Goal: Use online tool/utility: Utilize a website feature to perform a specific function

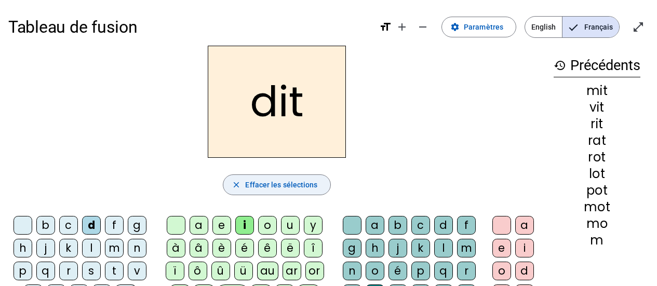
scroll to position [52, 0]
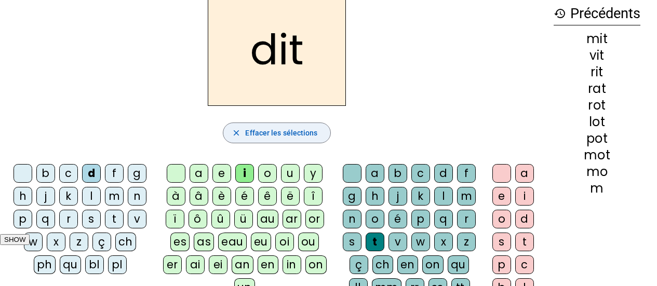
click at [256, 130] on span "Effacer les sélections" at bounding box center [281, 133] width 72 height 12
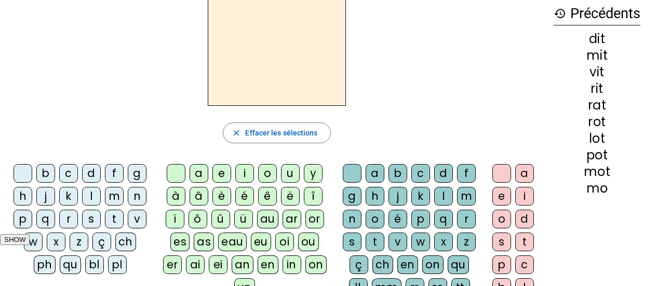
click at [109, 203] on div "m" at bounding box center [114, 196] width 19 height 19
click at [263, 176] on div "o" at bounding box center [267, 173] width 19 height 19
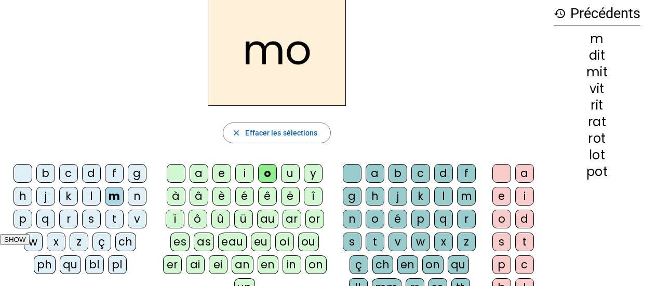
click at [375, 238] on div "t" at bounding box center [375, 242] width 19 height 19
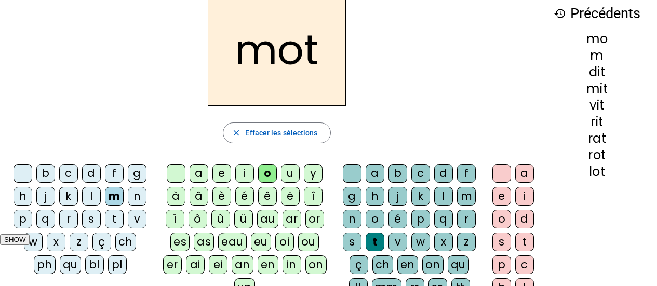
click at [25, 221] on div "p" at bounding box center [23, 219] width 19 height 19
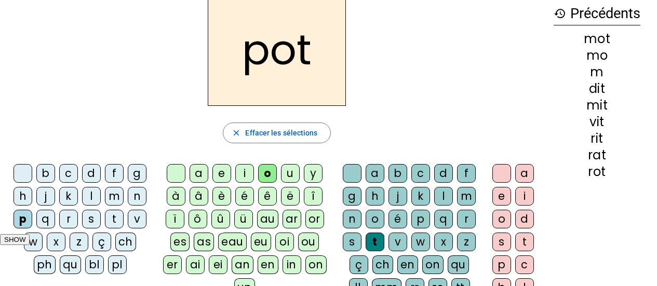
click at [88, 197] on div "l" at bounding box center [91, 196] width 19 height 19
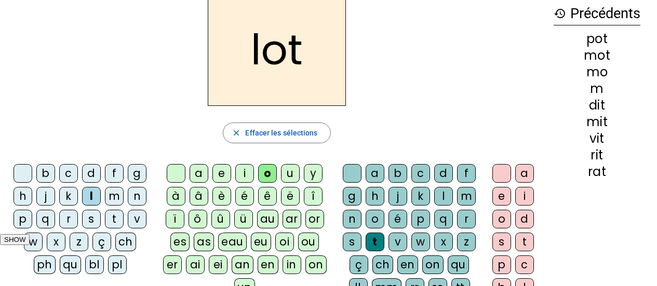
click at [70, 219] on div "r" at bounding box center [68, 219] width 19 height 19
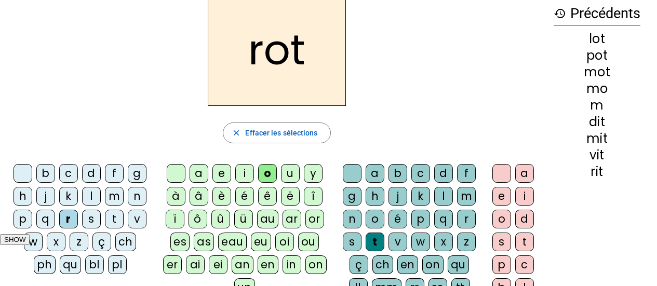
click at [197, 176] on div "a" at bounding box center [199, 173] width 19 height 19
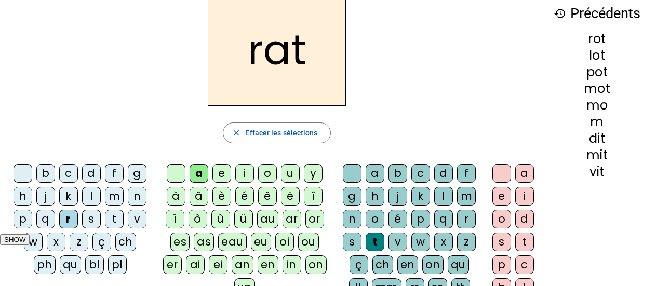
click at [240, 174] on div "i" at bounding box center [244, 173] width 19 height 19
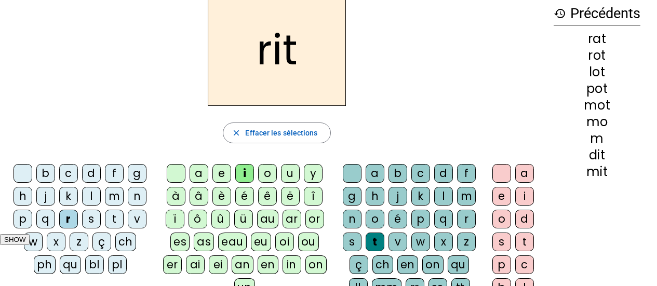
click at [129, 218] on div "v" at bounding box center [137, 219] width 19 height 19
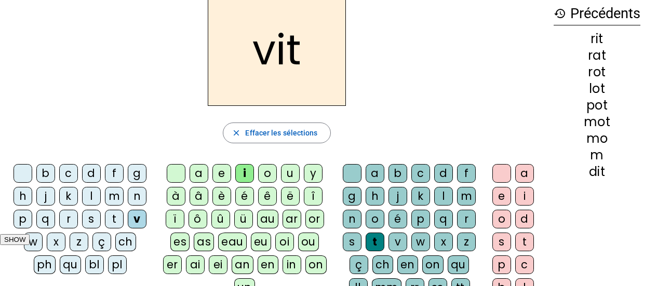
click at [499, 194] on div "e" at bounding box center [502, 196] width 19 height 19
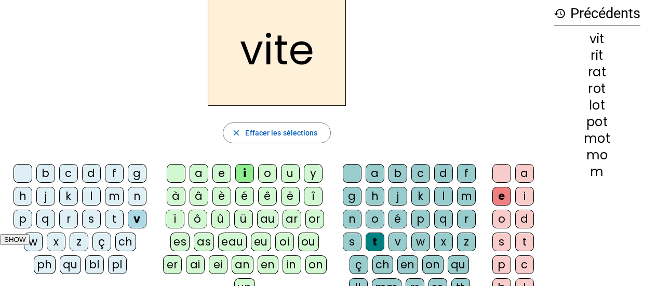
click at [496, 170] on div at bounding box center [502, 173] width 19 height 19
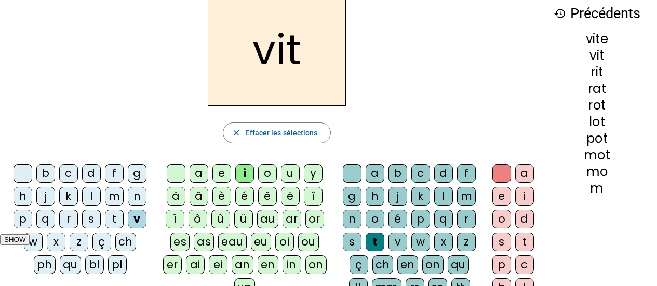
click at [496, 195] on div "e" at bounding box center [502, 196] width 19 height 19
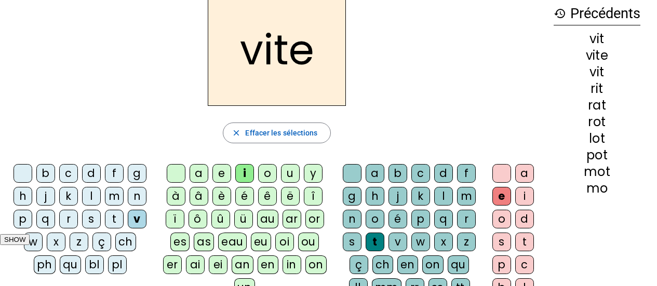
click at [498, 174] on div at bounding box center [502, 173] width 19 height 19
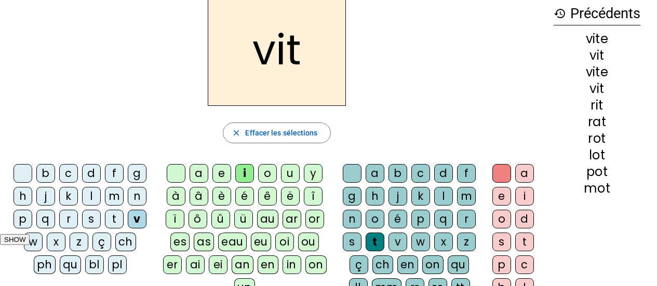
click at [108, 191] on div "m" at bounding box center [114, 196] width 19 height 19
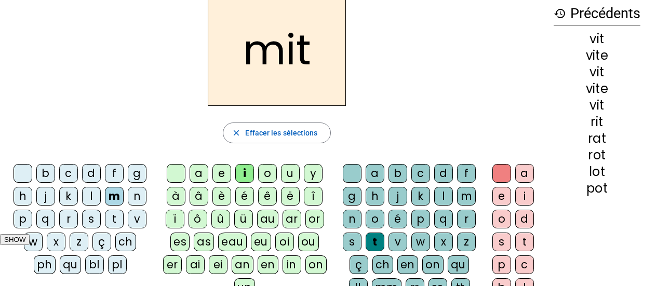
click at [502, 199] on div "e" at bounding box center [502, 196] width 19 height 19
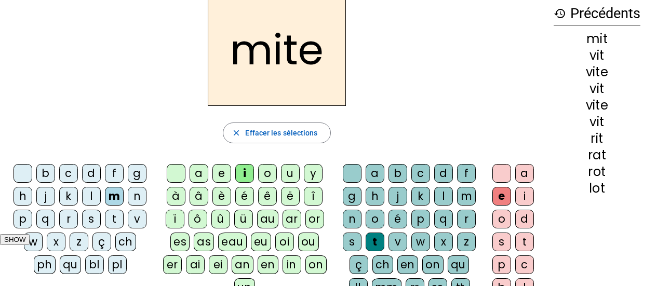
click at [505, 175] on div at bounding box center [502, 173] width 19 height 19
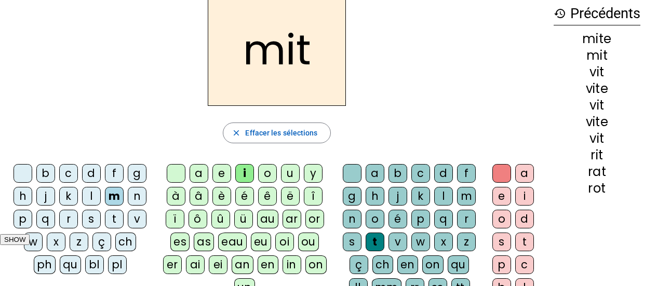
click at [90, 172] on div "d" at bounding box center [91, 173] width 19 height 19
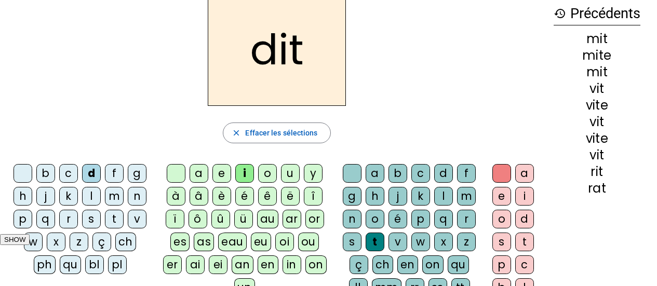
click at [503, 195] on div "e" at bounding box center [502, 196] width 19 height 19
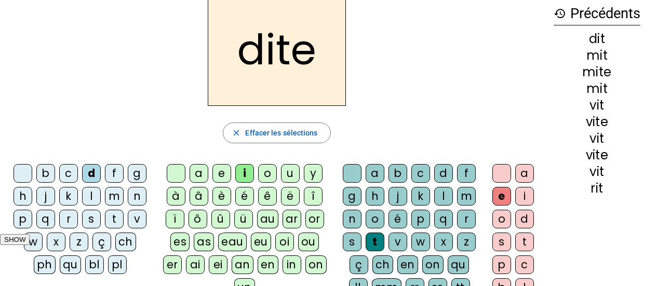
click at [503, 176] on div at bounding box center [502, 173] width 19 height 19
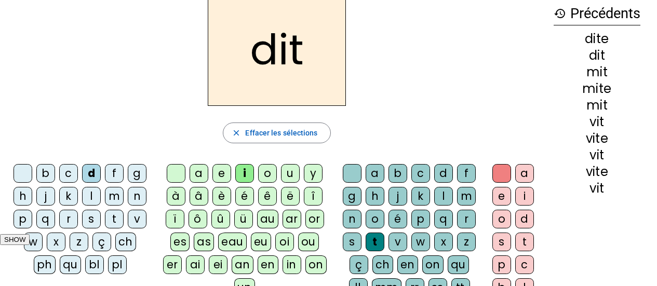
click at [499, 193] on div "e" at bounding box center [502, 196] width 19 height 19
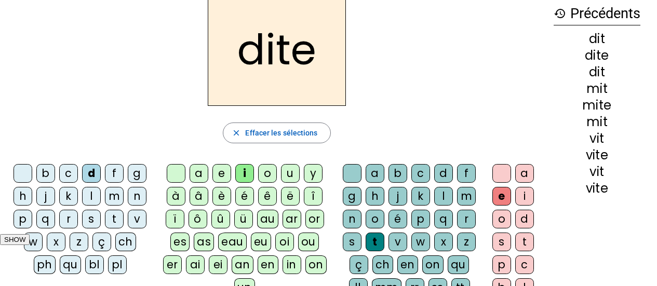
click at [505, 176] on div at bounding box center [502, 173] width 19 height 19
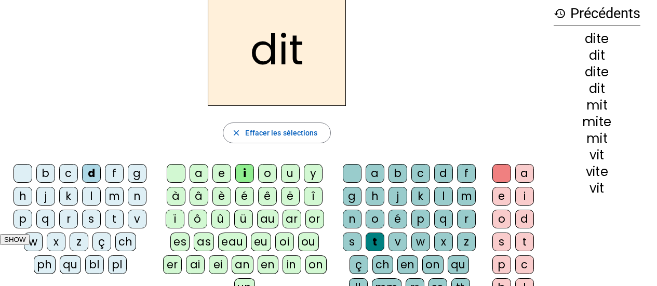
click at [344, 241] on div "s" at bounding box center [352, 242] width 19 height 19
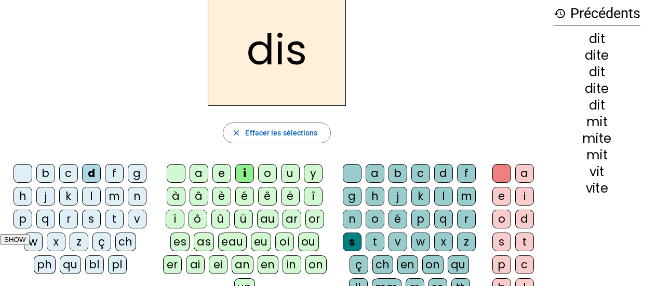
click at [503, 197] on div "e" at bounding box center [502, 196] width 19 height 19
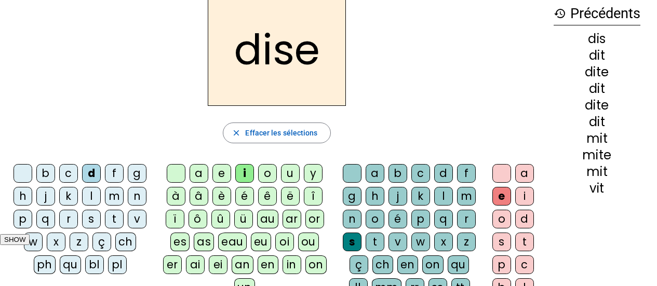
scroll to position [104, 0]
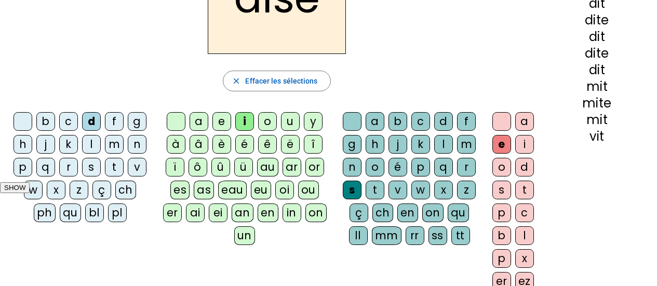
click at [433, 234] on div "ss" at bounding box center [438, 236] width 19 height 19
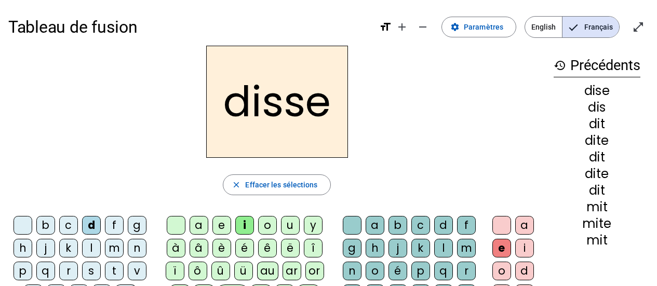
scroll to position [52, 0]
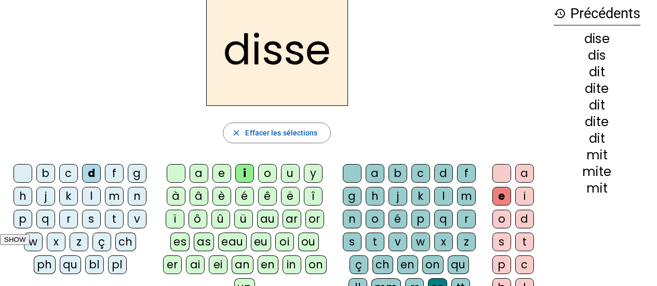
click at [349, 244] on div "s" at bounding box center [352, 242] width 19 height 19
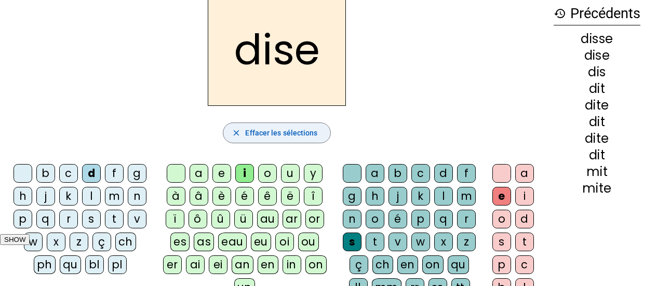
click at [297, 132] on span "Effacer les sélections" at bounding box center [281, 133] width 72 height 12
